Goal: Transaction & Acquisition: Register for event/course

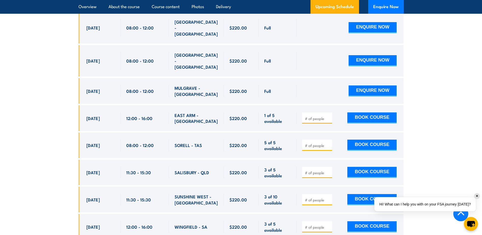
scroll to position [1195, 0]
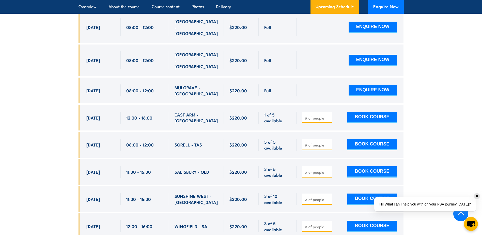
drag, startPoint x: 92, startPoint y: 144, endPoint x: 261, endPoint y: 141, distance: 168.4
click at [261, 159] on div "[DATE] 11:30 - 11:30" at bounding box center [241, 172] width 325 height 26
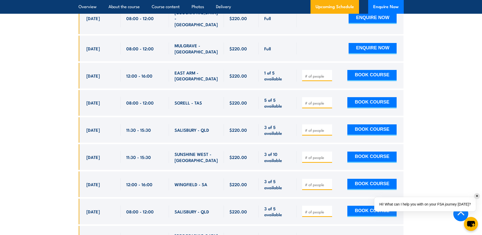
scroll to position [1246, 0]
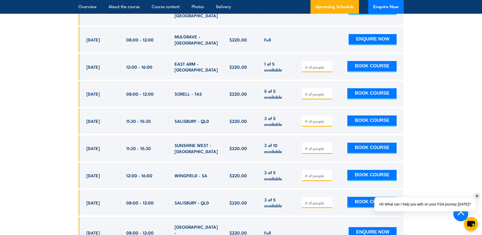
drag, startPoint x: 98, startPoint y: 176, endPoint x: 156, endPoint y: 173, distance: 57.8
click at [156, 190] on div "[DATE] 08:00 - 08:00" at bounding box center [241, 203] width 325 height 26
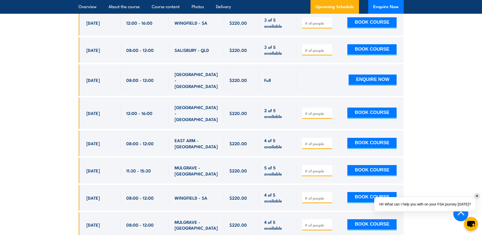
scroll to position [1373, 0]
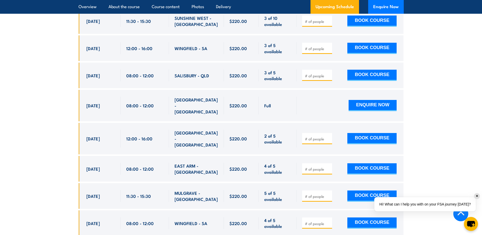
click at [323, 73] on input "number" at bounding box center [317, 75] width 25 height 5
type input "1"
click at [378, 70] on button "BOOK COURSE" at bounding box center [372, 75] width 49 height 11
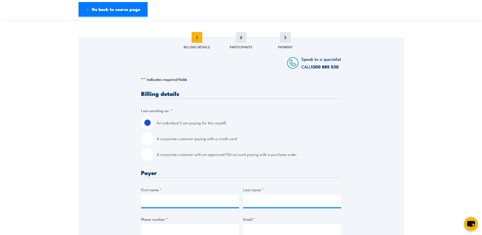
scroll to position [76, 0]
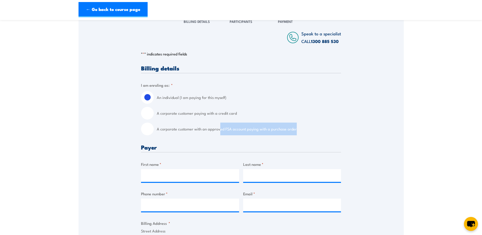
drag, startPoint x: 219, startPoint y: 131, endPoint x: 300, endPoint y: 132, distance: 81.4
click at [300, 132] on label "A corporate customer with an approved FSA account paying with a purchase order" at bounding box center [249, 129] width 184 height 13
drag, startPoint x: 300, startPoint y: 132, endPoint x: 303, endPoint y: 132, distance: 2.6
click at [303, 132] on label "A corporate customer with an approved FSA account paying with a purchase order" at bounding box center [249, 129] width 184 height 13
click at [154, 132] on input "A corporate customer with an approved FSA account paying with a purchase order" at bounding box center [147, 129] width 13 height 13
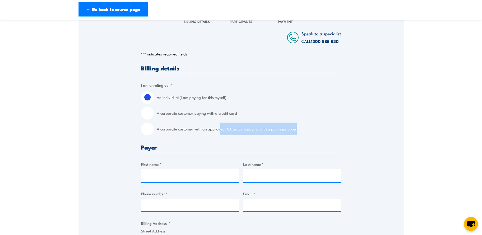
radio input "true"
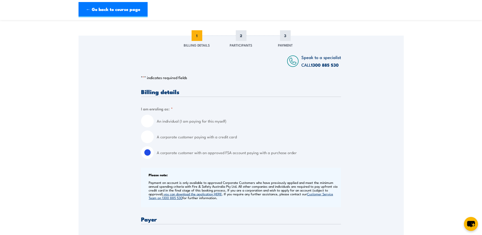
scroll to position [0, 0]
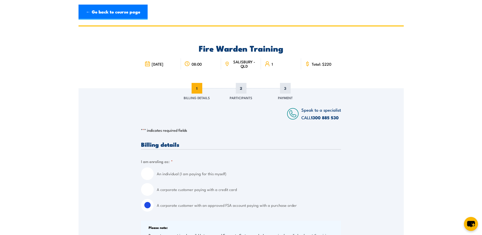
click at [148, 189] on input "A corporate customer paying with a credit card" at bounding box center [147, 189] width 13 height 13
radio input "true"
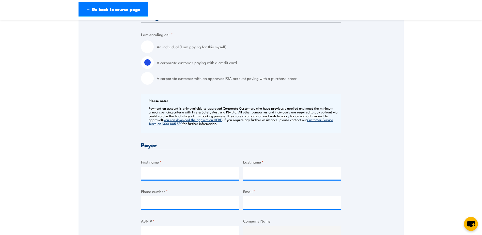
scroll to position [127, 0]
drag, startPoint x: 173, startPoint y: 173, endPoint x: 188, endPoint y: 175, distance: 15.1
click at [173, 173] on input "First name *" at bounding box center [190, 173] width 98 height 13
type input "Kerryn"
type input "Stanford"
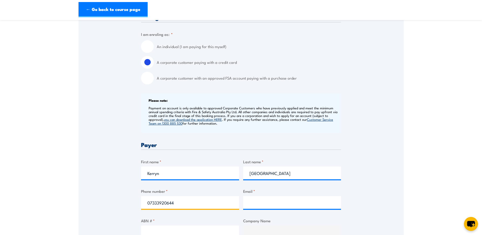
drag, startPoint x: 157, startPoint y: 203, endPoint x: 205, endPoint y: 201, distance: 48.4
click at [157, 203] on input "07333920644" at bounding box center [190, 202] width 98 height 13
type input "0733920644"
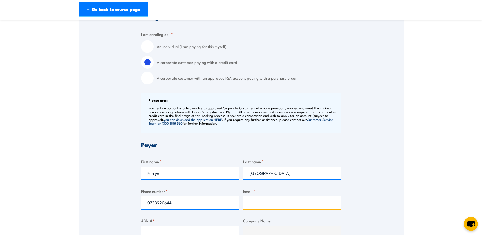
click at [253, 199] on input "Email *" at bounding box center [292, 202] width 98 height 13
type input "kstanford@wlsq.org.au"
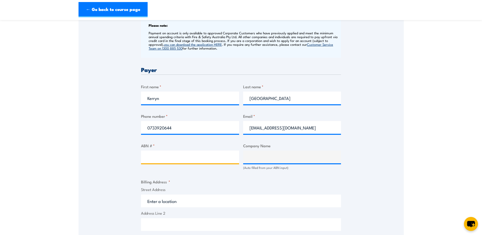
scroll to position [207, 0]
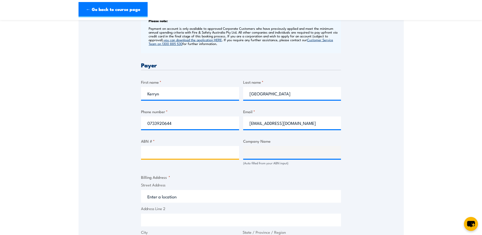
paste input "982"
drag, startPoint x: 168, startPoint y: 153, endPoint x: 113, endPoint y: 145, distance: 55.4
click at [122, 147] on div "Speak to a specialist CALL 1300 885 530 CALL 1300 885 530 " * " indicates requi…" at bounding box center [241, 184] width 325 height 605
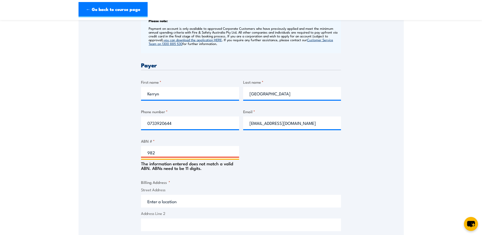
click at [170, 155] on input "982" at bounding box center [190, 152] width 98 height 13
drag, startPoint x: 172, startPoint y: 153, endPoint x: 80, endPoint y: 139, distance: 93.0
click at [98, 143] on div "Speak to a specialist CALL 1300 885 530 CALL 1300 885 530 " * " indicates requi…" at bounding box center [241, 187] width 325 height 610
type input "72685598982"
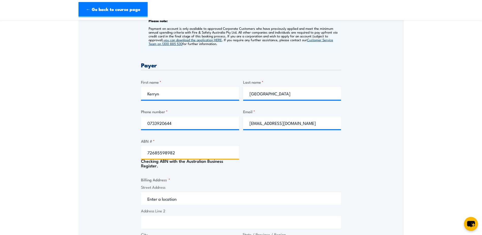
type input "WOMEN'S LEGAL SERVICE QUEENSLAND LIMITED"
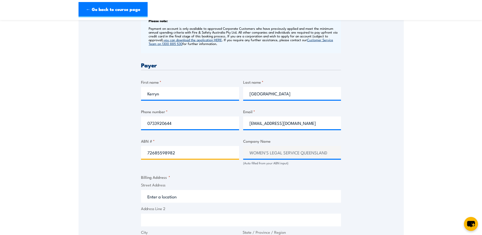
type input "72685598982"
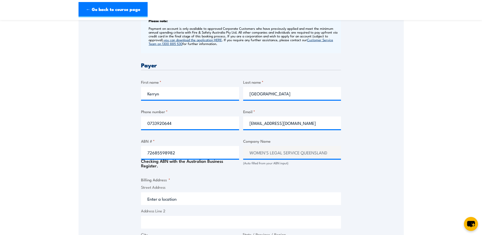
click at [171, 196] on input "Street Address" at bounding box center [241, 198] width 200 height 13
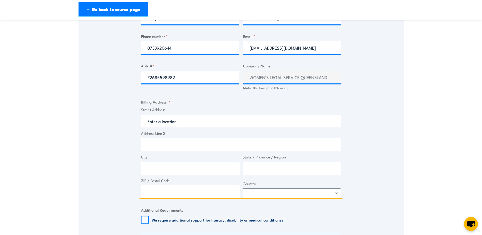
scroll to position [283, 0]
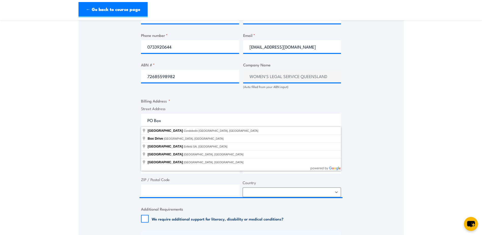
click at [122, 115] on div "Speak to a specialist CALL 1300 885 530 CALL 1300 885 530 " * " indicates requi…" at bounding box center [241, 107] width 325 height 605
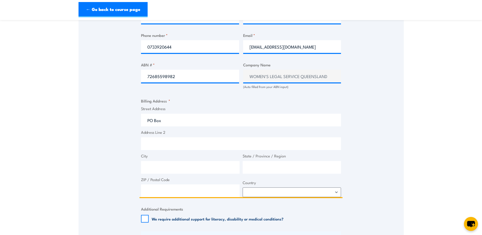
click at [184, 122] on input "PO Box" at bounding box center [241, 120] width 200 height 13
click at [170, 121] on input "PO Box" at bounding box center [241, 120] width 200 height 13
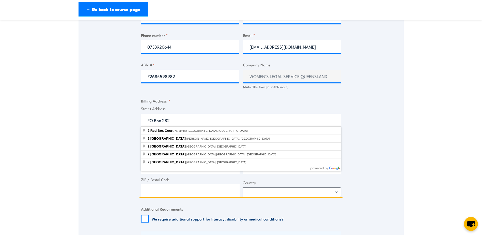
type input "PO Box 282"
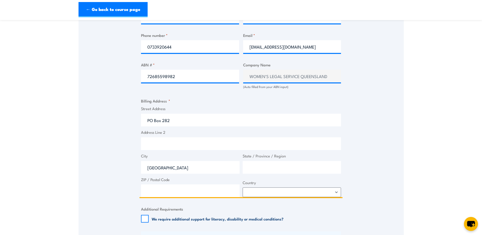
type input "Ipswich"
type input "QLD"
type input "4305"
select select "Australia"
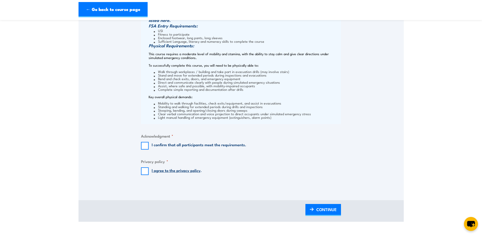
scroll to position [509, 0]
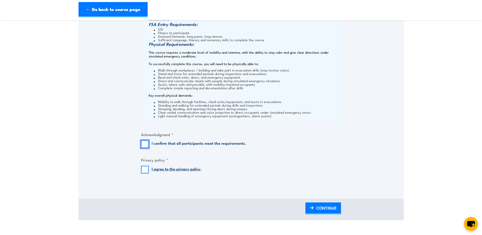
click at [145, 144] on input "I confirm that all participants meet the requirements." at bounding box center [145, 144] width 8 height 8
checkbox input "true"
click at [146, 170] on input "I agree to the privacy policy ." at bounding box center [145, 170] width 8 height 8
checkbox input "true"
click at [336, 211] on span "CONTINUE" at bounding box center [327, 207] width 20 height 13
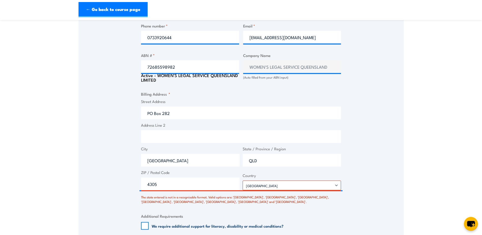
scroll to position [321, 0]
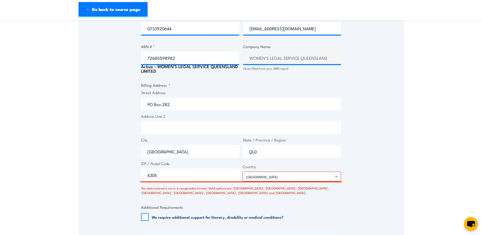
click at [280, 154] on input "QLD" at bounding box center [292, 151] width 99 height 13
drag, startPoint x: 281, startPoint y: 153, endPoint x: 186, endPoint y: 146, distance: 95.7
click at [210, 149] on div "Street Address PO Box 282 Address Line 2 City Ipswich State / Province / Region…" at bounding box center [241, 136] width 203 height 92
type input "Queensland"
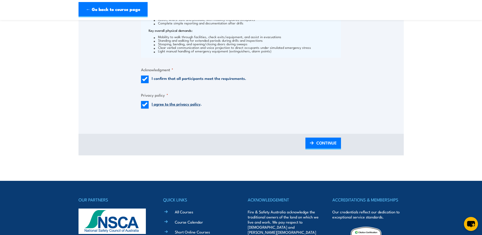
scroll to position [652, 0]
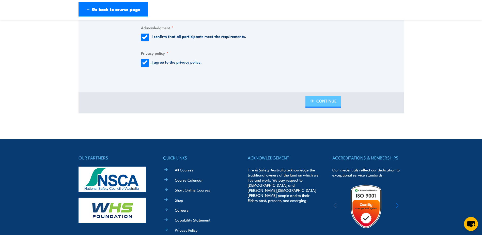
click at [332, 101] on span "CONTINUE" at bounding box center [327, 100] width 20 height 13
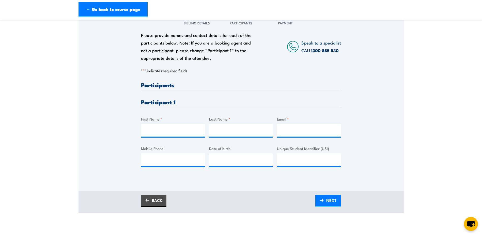
scroll to position [76, 0]
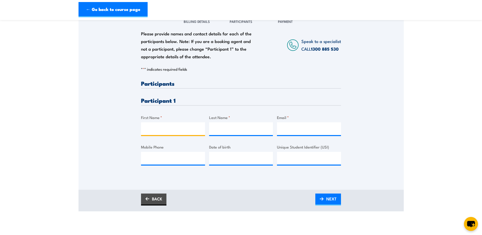
drag, startPoint x: 174, startPoint y: 126, endPoint x: 197, endPoint y: 130, distance: 23.5
click at [174, 126] on input "First Name *" at bounding box center [173, 128] width 64 height 13
type input "Kerryn"
type input "Stanford"
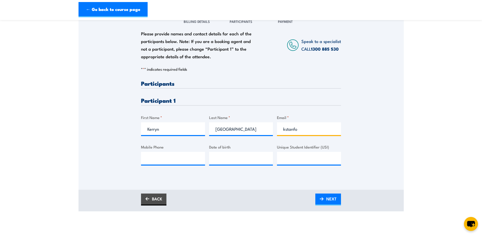
type input "kstanford@wlsq.org.au"
type input "0411136120"
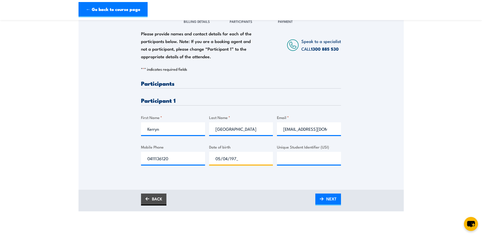
type input "05/04/1977"
paste input "4QW79DTWEA"
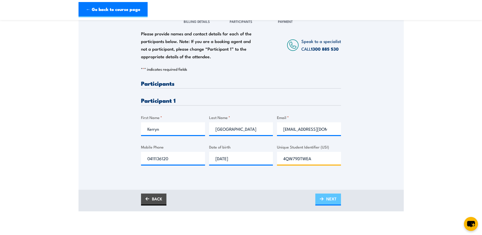
type input "4QW79DTWEA"
click at [328, 197] on span "NEXT" at bounding box center [331, 198] width 10 height 13
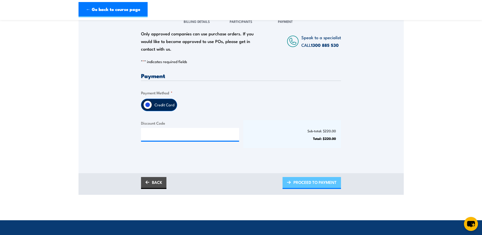
click at [320, 185] on span "PROCEED TO PAYMENT" at bounding box center [315, 181] width 43 height 13
